Goal: Information Seeking & Learning: Learn about a topic

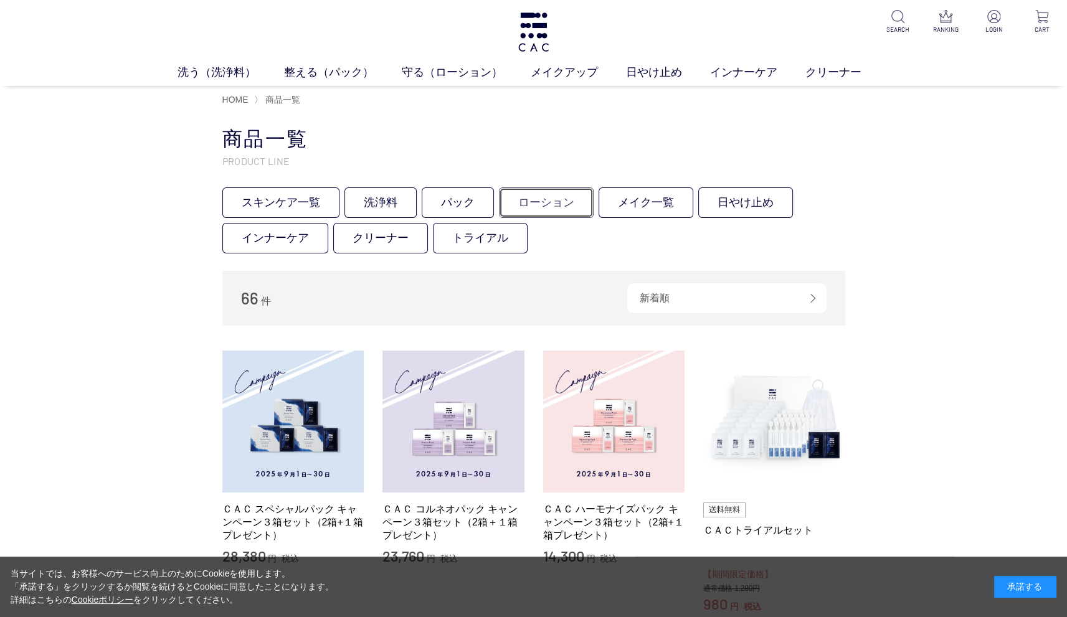
click at [558, 204] on link "ローション" at bounding box center [546, 203] width 95 height 31
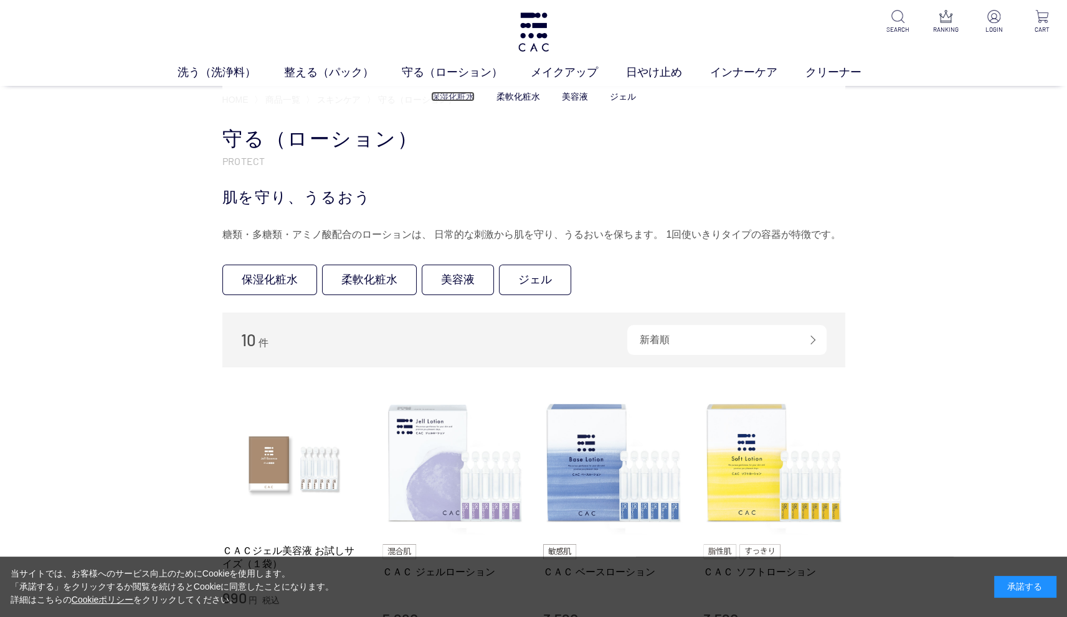
click at [462, 96] on link "保湿化粧水" at bounding box center [453, 97] width 44 height 10
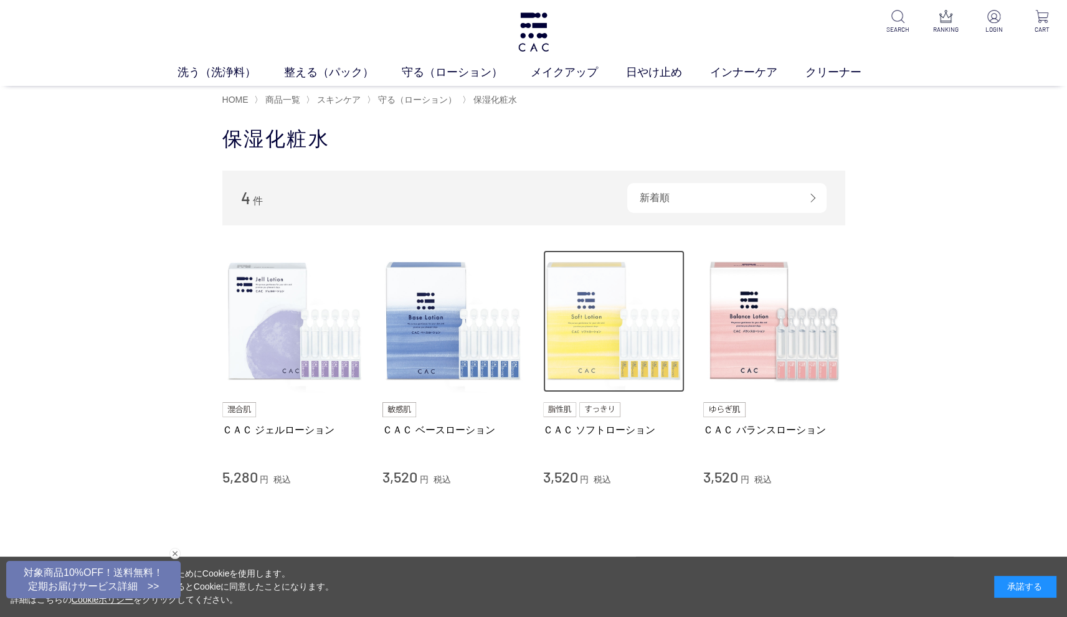
click at [584, 346] on img at bounding box center [614, 321] width 142 height 142
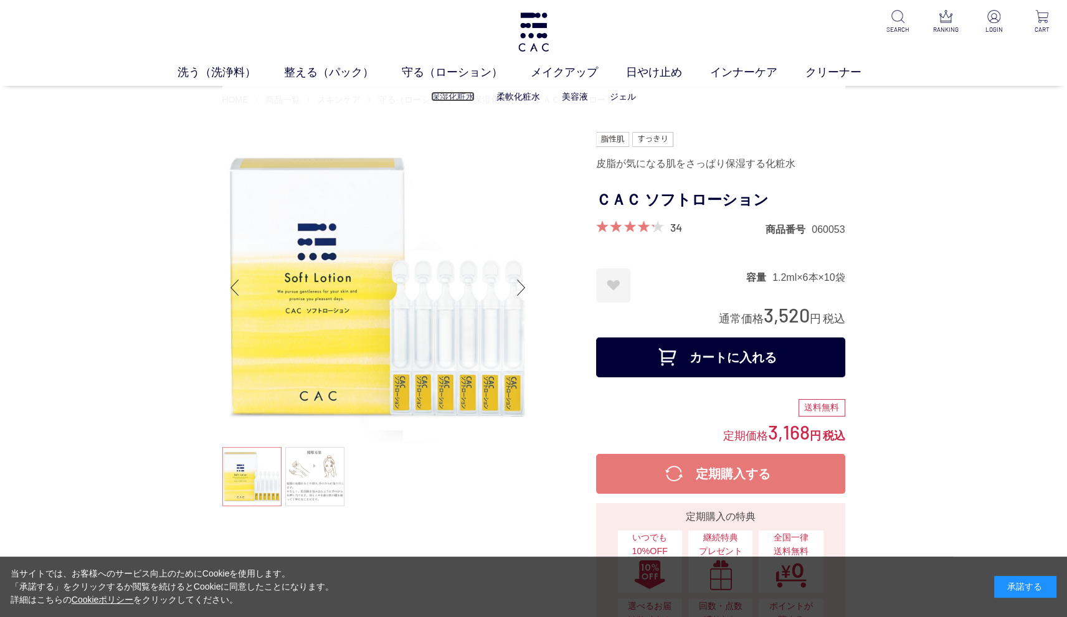
click at [455, 97] on link "保湿化粧水" at bounding box center [453, 97] width 44 height 10
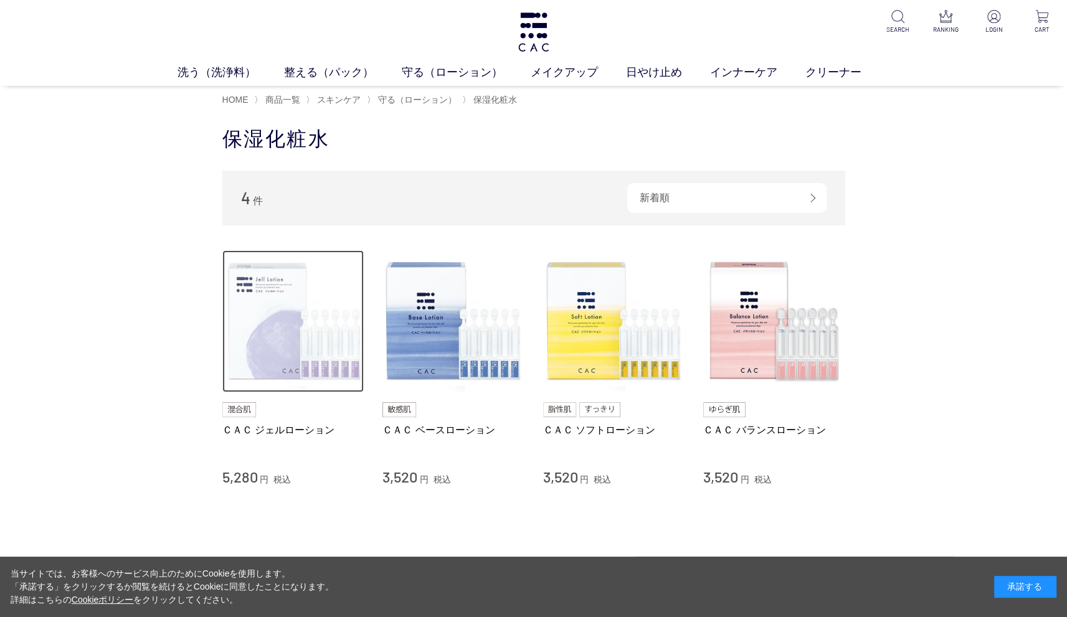
click at [259, 328] on img at bounding box center [293, 321] width 142 height 142
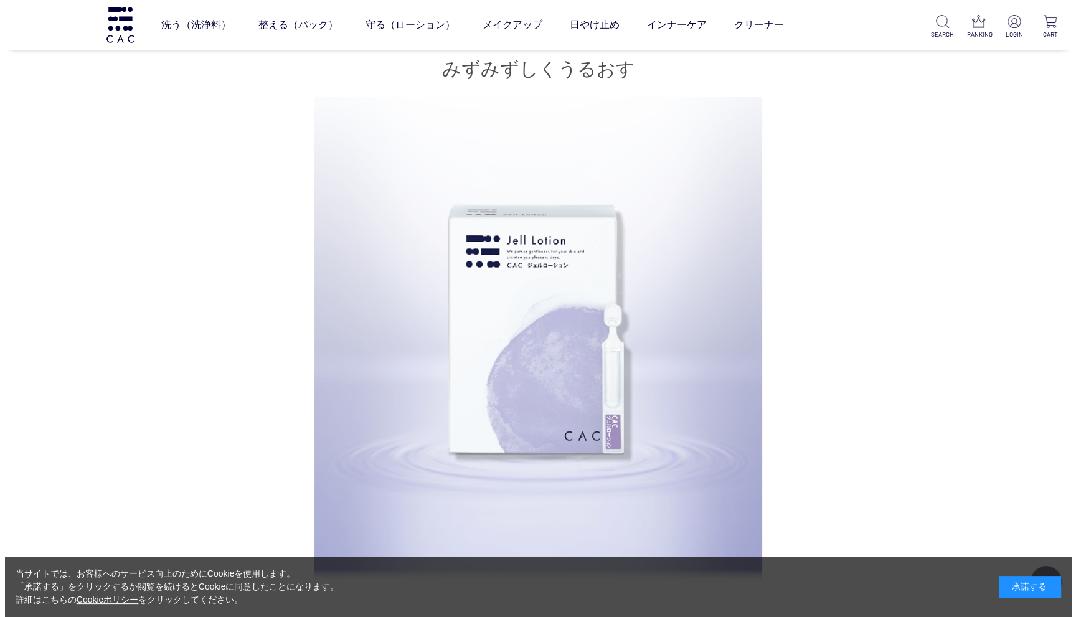
scroll to position [623, 0]
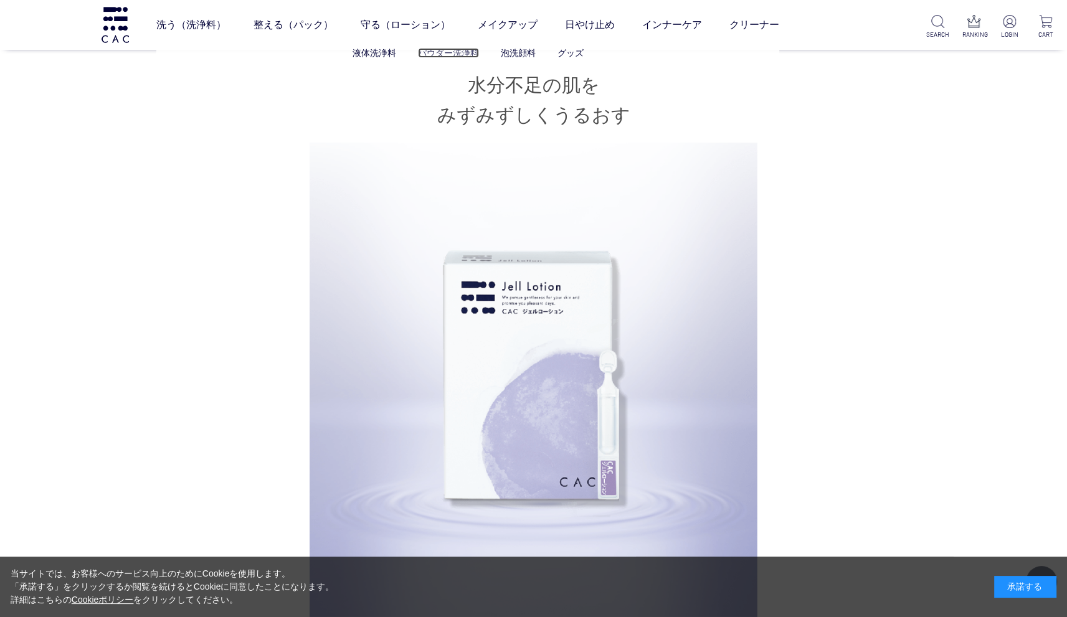
click at [452, 50] on link "パウダー洗浄料" at bounding box center [448, 53] width 61 height 10
